Goal: Navigation & Orientation: Find specific page/section

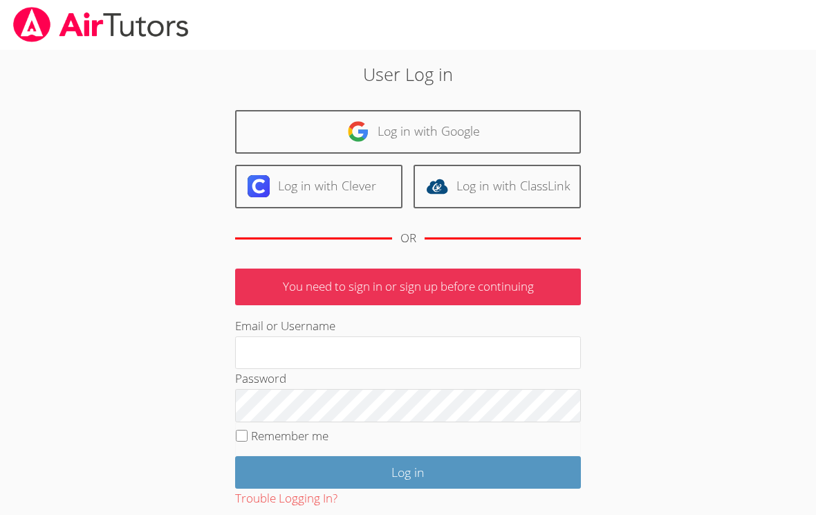
scroll to position [89, 0]
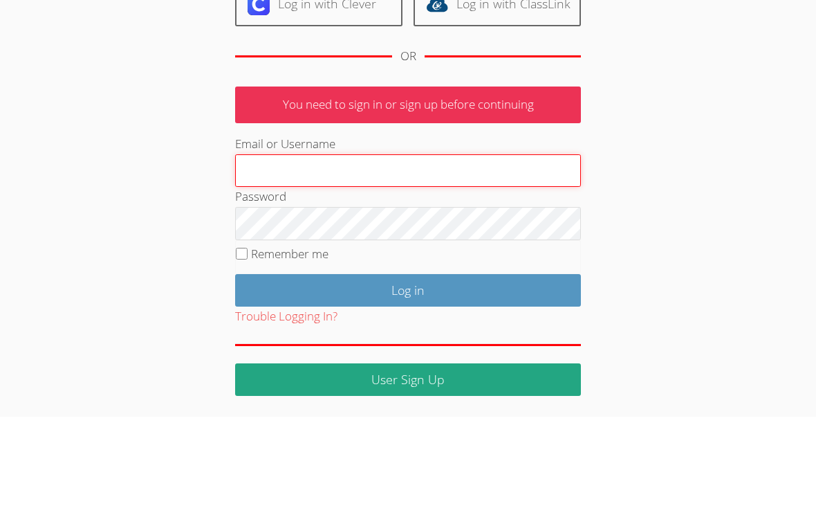
type input "Maria.summers8@gmail.com"
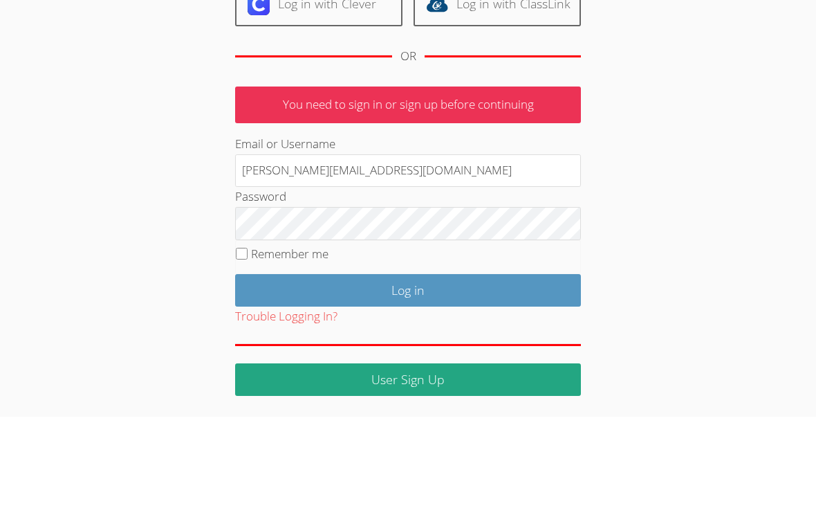
click at [408, 372] on input "Log in" at bounding box center [408, 388] width 346 height 33
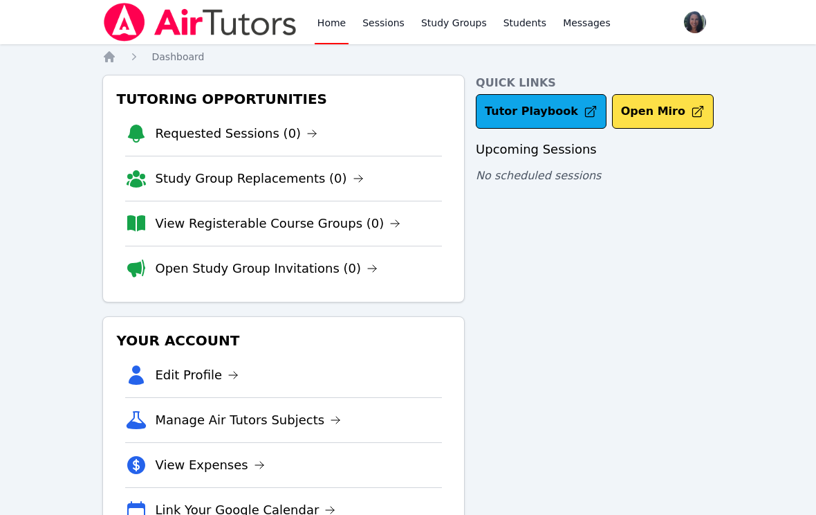
scroll to position [17, 0]
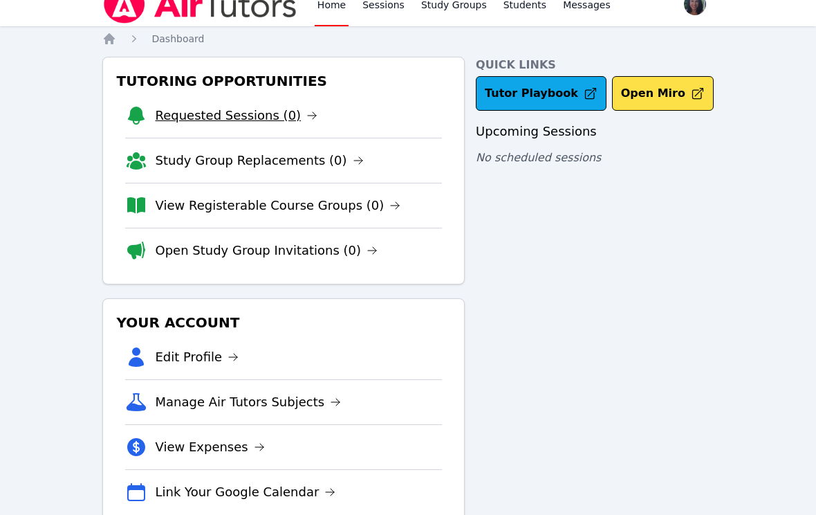
click at [265, 116] on link "Requested Sessions (0)" at bounding box center [237, 116] width 163 height 19
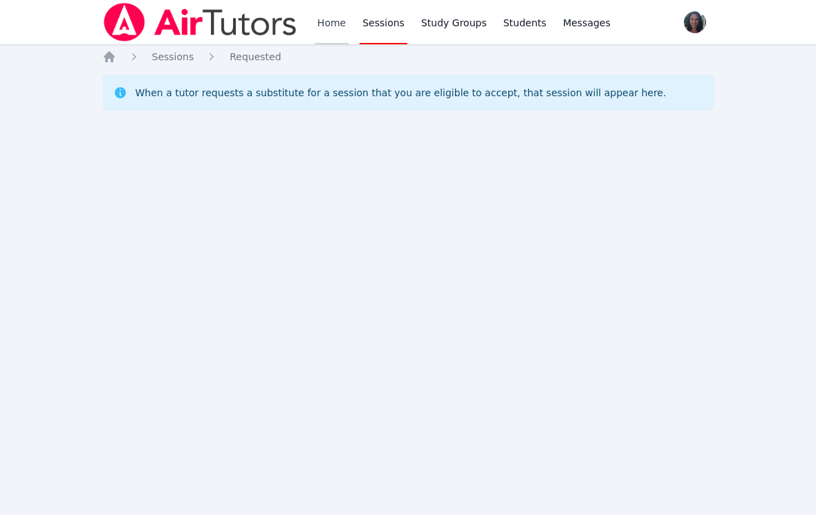
click at [335, 24] on link "Home" at bounding box center [332, 22] width 34 height 44
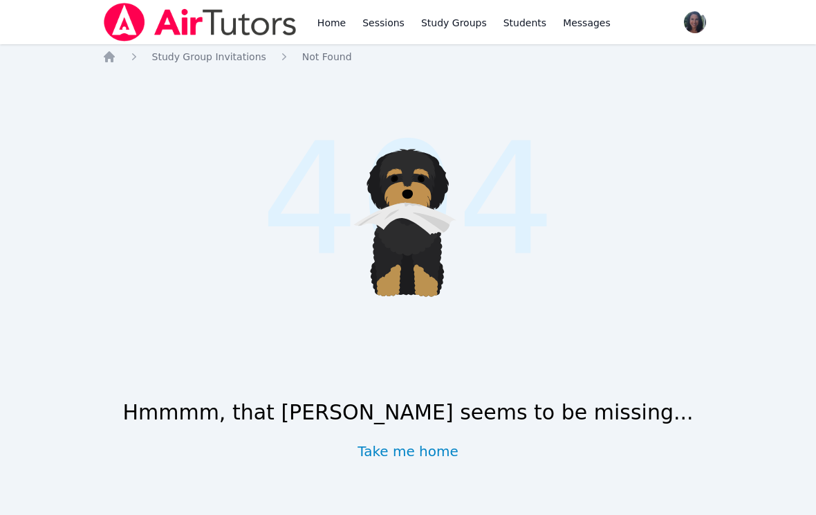
click at [430, 260] on icon at bounding box center [427, 260] width 30 height 73
click at [424, 218] on icon at bounding box center [444, 198] width 41 height 39
click at [438, 458] on link "Take me home" at bounding box center [408, 450] width 101 height 19
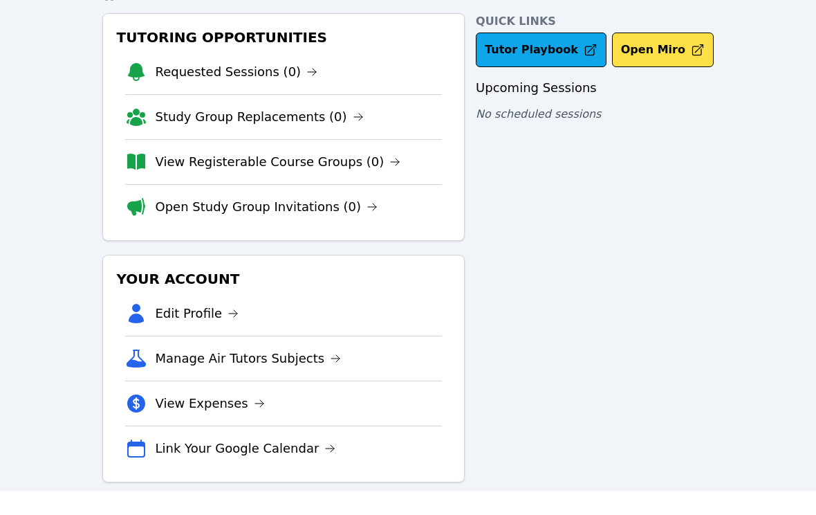
scroll to position [37, 0]
